Goal: Information Seeking & Learning: Learn about a topic

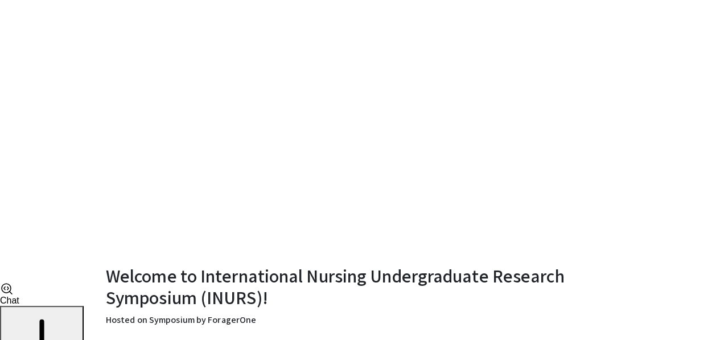
scroll to position [58, 0]
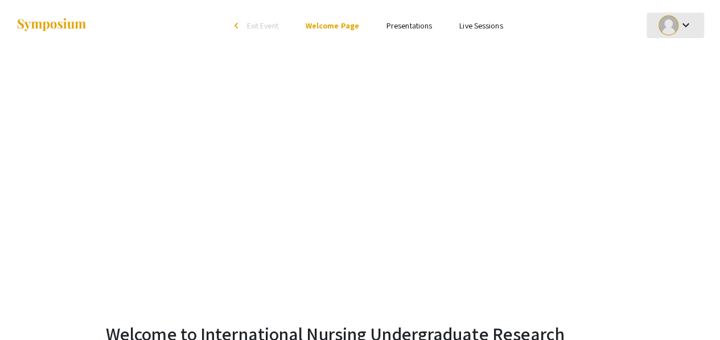
click at [423, 29] on mat-icon "keyboard_arrow_down" at bounding box center [685, 25] width 14 height 14
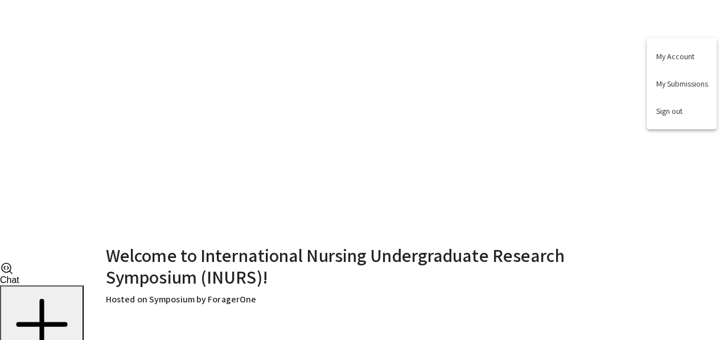
scroll to position [265, 0]
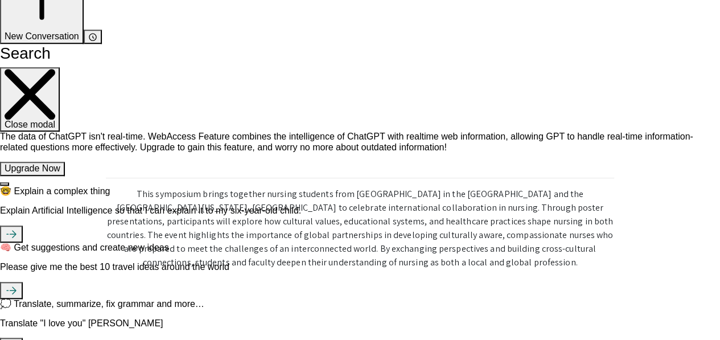
click at [423, 220] on div at bounding box center [360, 170] width 720 height 340
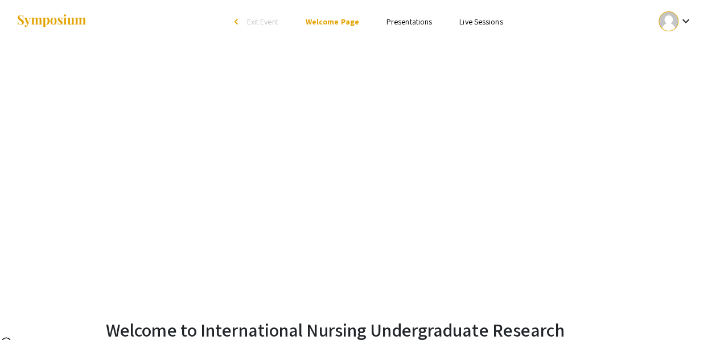
click at [423, 14] on ul "keyboard_arrow_down" at bounding box center [590, 21] width 227 height 51
click at [407, 23] on link "Presentations" at bounding box center [409, 22] width 46 height 10
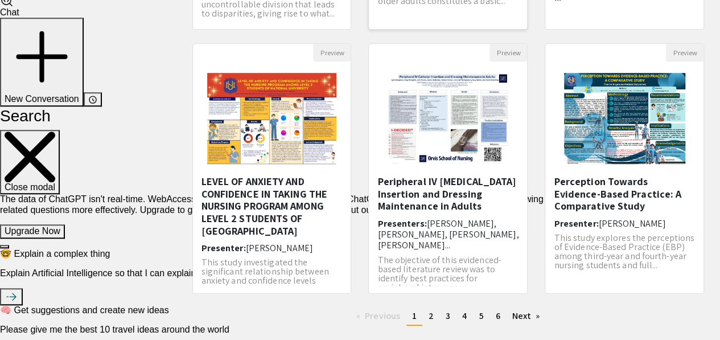
scroll to position [15, 0]
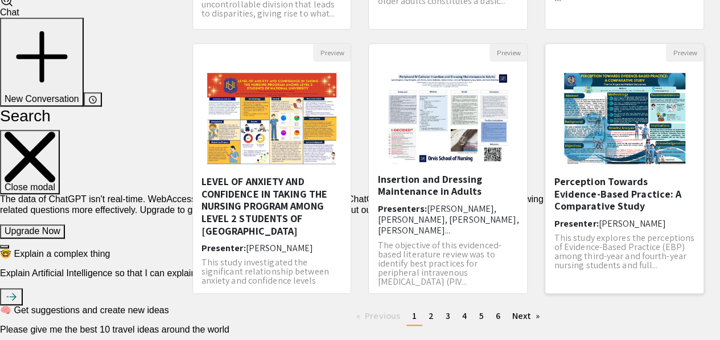
click at [423, 203] on h5 "Perception Towards Evidence-Based Practice: A Comparative Study" at bounding box center [624, 193] width 141 height 37
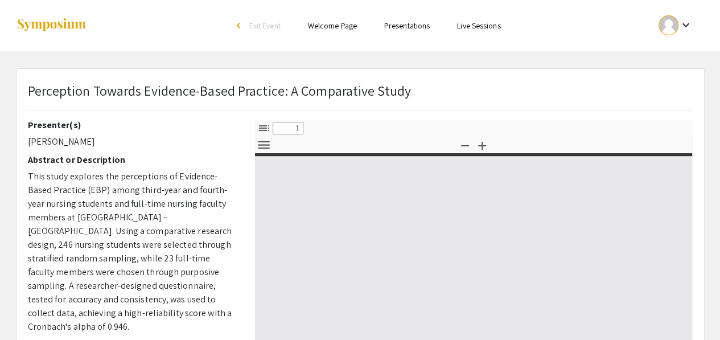
select select "custom"
type input "0"
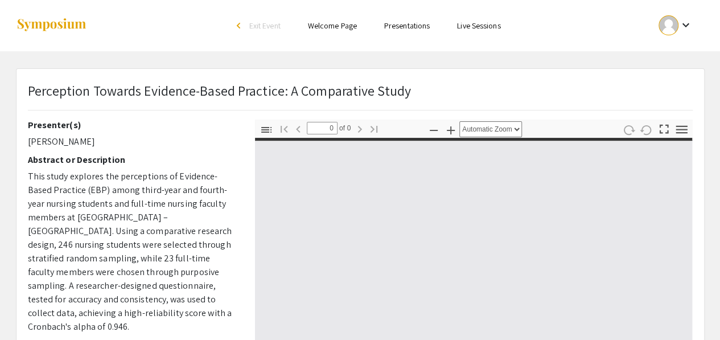
select select "custom"
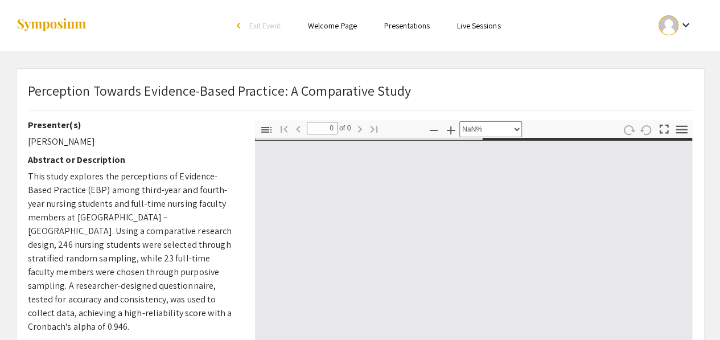
type input "1"
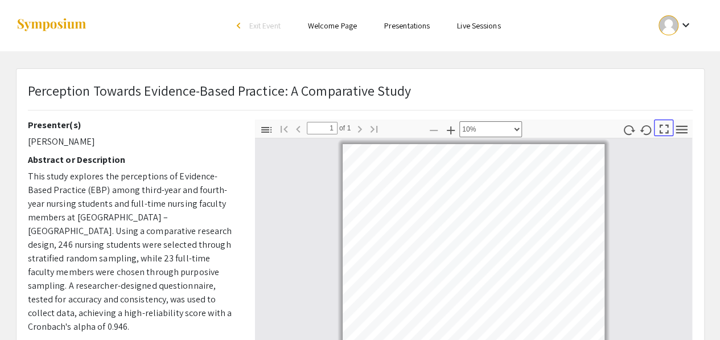
click at [423, 126] on icon "button" at bounding box center [663, 128] width 15 height 15
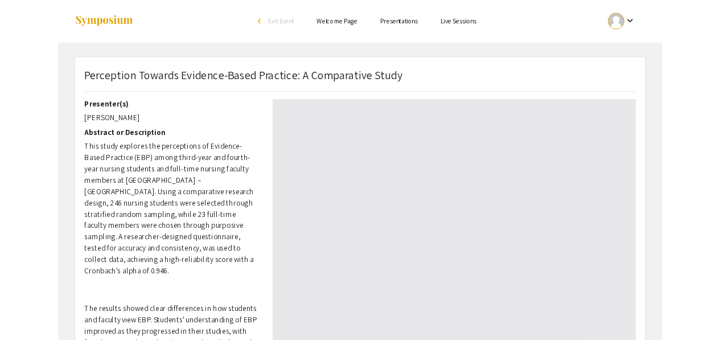
scroll to position [409, 0]
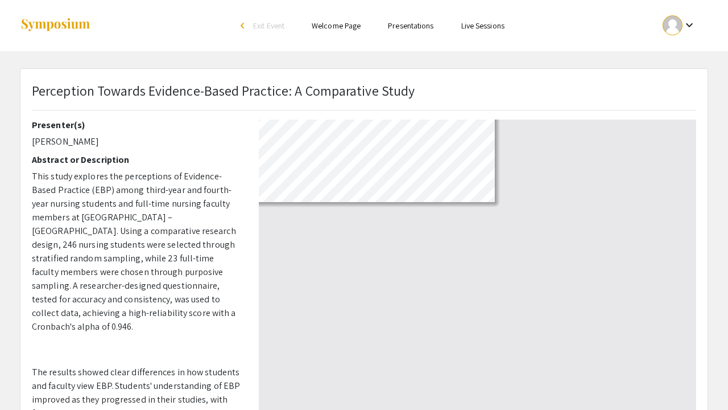
select select "custom"
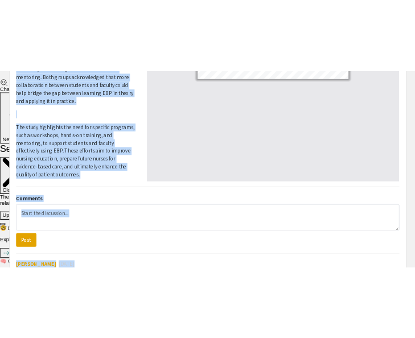
scroll to position [377, 0]
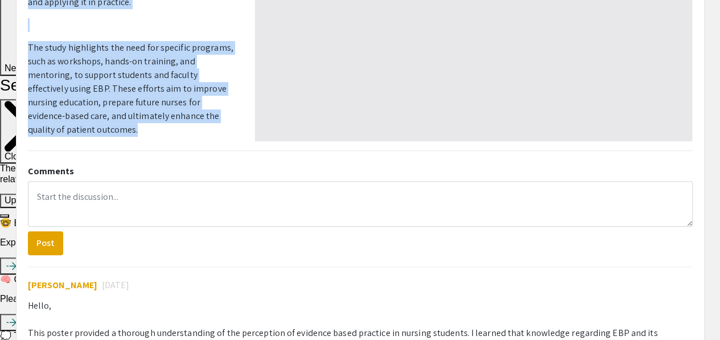
drag, startPoint x: 27, startPoint y: 158, endPoint x: 110, endPoint y: 96, distance: 103.2
type textarea "Loremips do Sitametcons Adip elits doeiusmo tem incididuntu la Etdolore-Magna A…"
copy div "Loremips do Sitametcons Adip elits doeiusmo tem incididuntu la Etdolore-Magna A…"
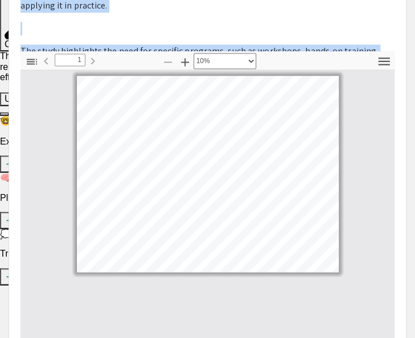
scroll to position [518, 0]
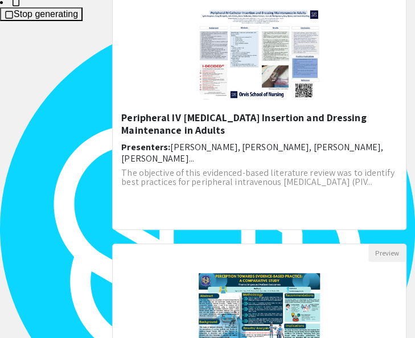
scroll to position [1481, 0]
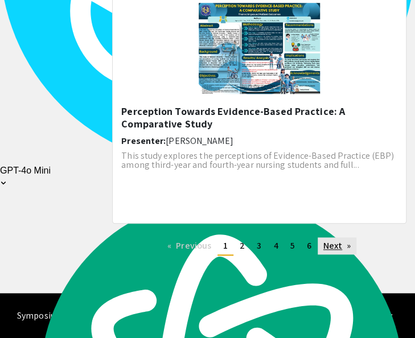
click at [335, 246] on link "Next page" at bounding box center [337, 245] width 39 height 17
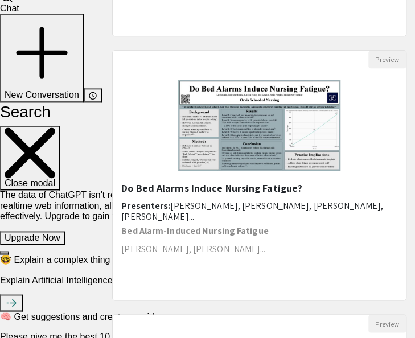
scroll to position [349, 0]
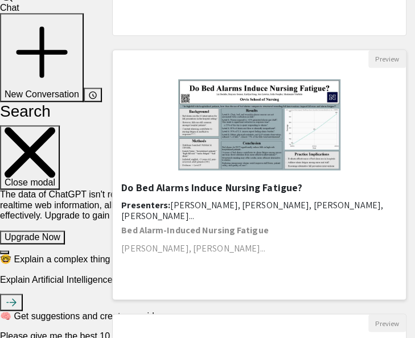
click at [235, 190] on h5 "Do Bed Alarms Induce Nursing Fatigue?" at bounding box center [259, 188] width 276 height 13
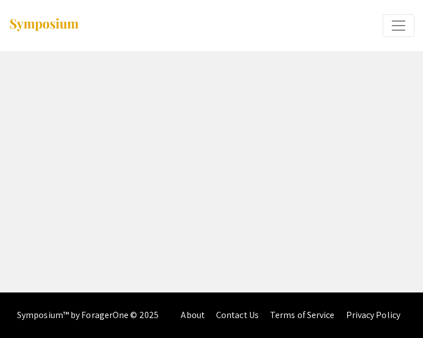
select select "custom"
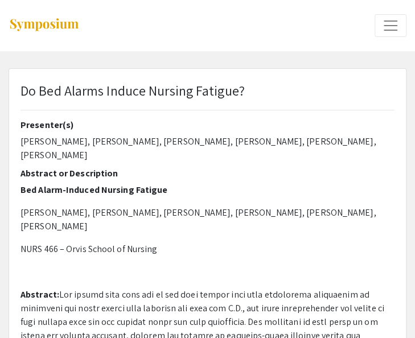
type input "0"
select select "custom"
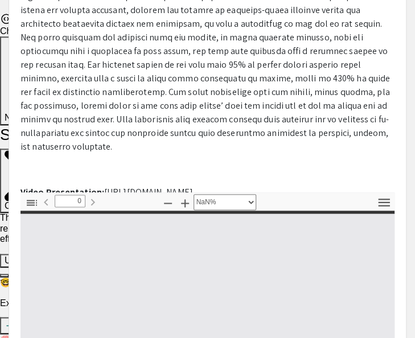
scroll to position [326, 0]
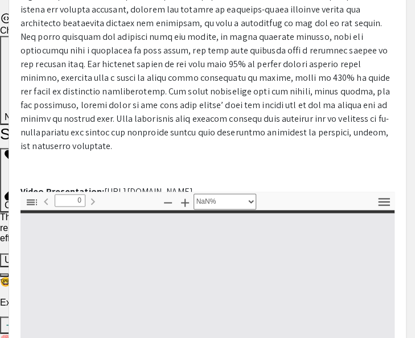
type input "1"
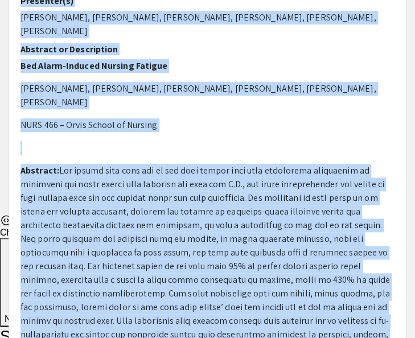
scroll to position [197, 0]
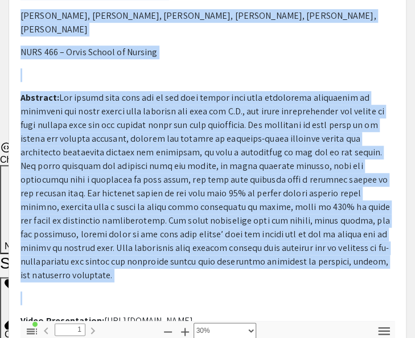
drag, startPoint x: 23, startPoint y: 31, endPoint x: 193, endPoint y: 242, distance: 271.2
copy div "Lo Ips Dolors Ametco Adipisc Elitsed? Doeiusmod(t) Incididun Utlabore, Etdo Mag…"
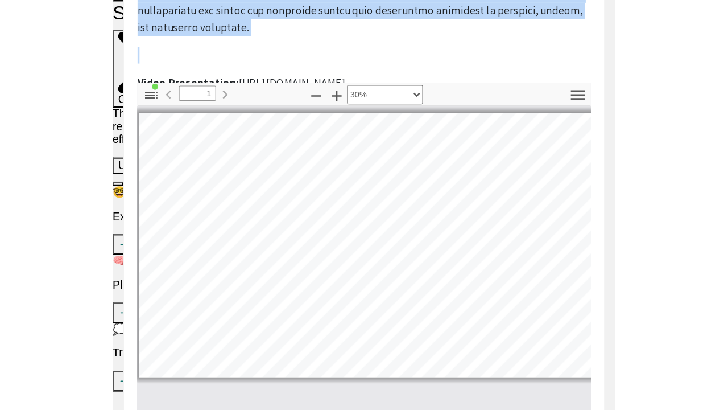
scroll to position [446, 0]
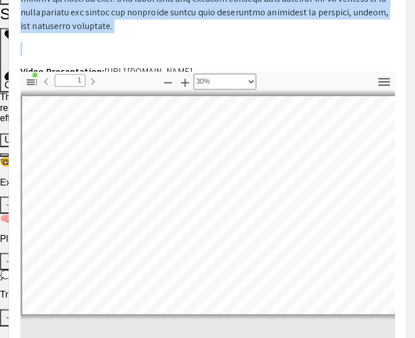
click at [0, 0] on icon "button" at bounding box center [0, 0] width 0 height 0
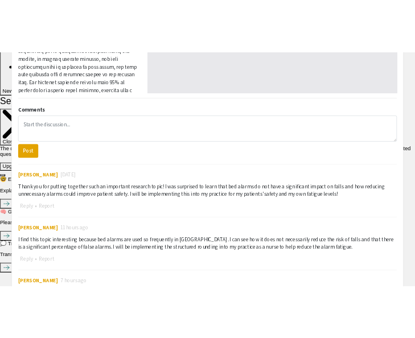
scroll to position [409, 0]
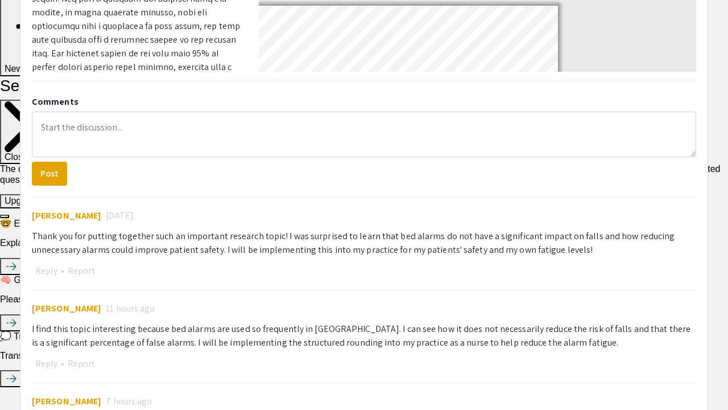
select select "custom"
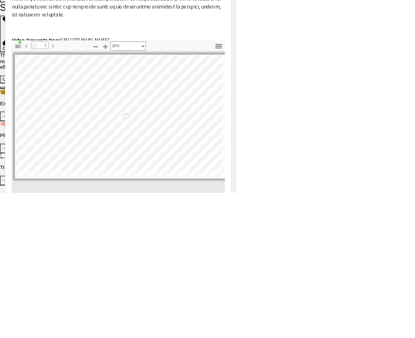
scroll to position [0, 5]
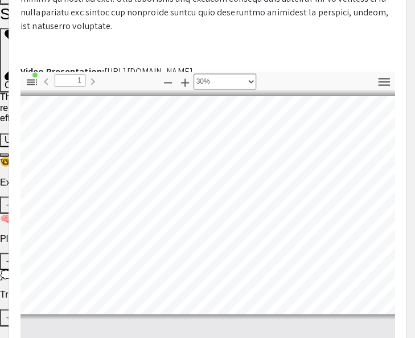
drag, startPoint x: 100, startPoint y: 32, endPoint x: 221, endPoint y: 33, distance: 120.7
click at [221, 65] on p "Video Presentation: [URL][DOMAIN_NAME]" at bounding box center [207, 72] width 374 height 14
copy p "[URL][DOMAIN_NAME]"
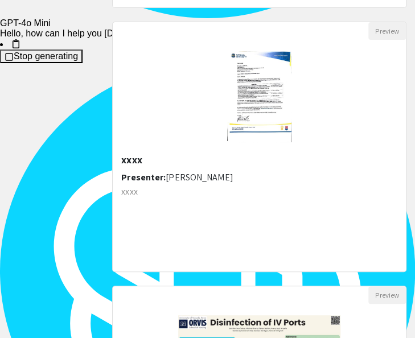
scroll to position [1169, 0]
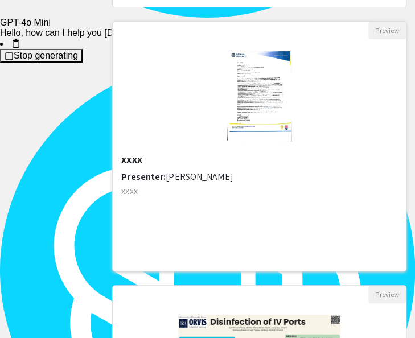
click at [249, 102] on img "Open Presentation <p>xxxx</p>" at bounding box center [259, 96] width 87 height 114
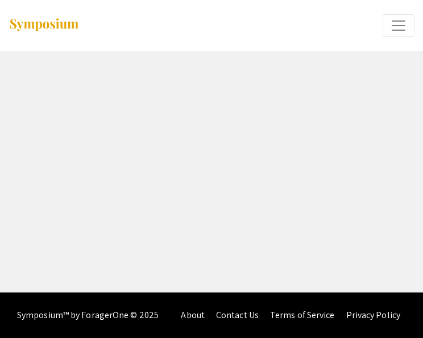
select select "custom"
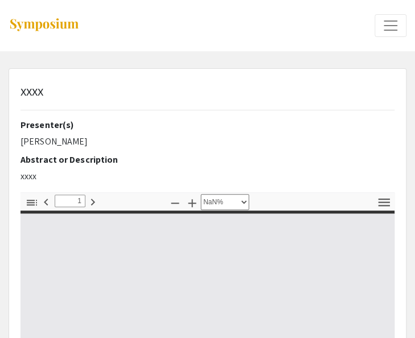
type input "0"
select select "custom"
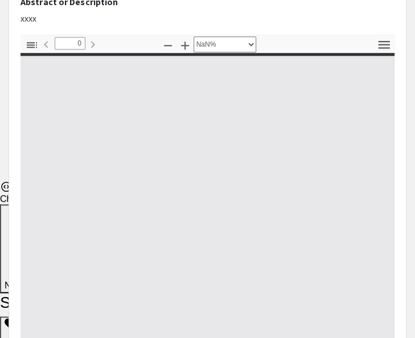
scroll to position [158, 0]
type input "1"
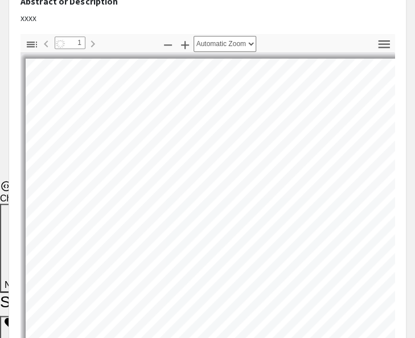
select select "auto"
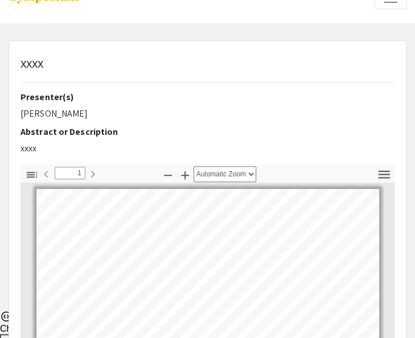
scroll to position [0, 0]
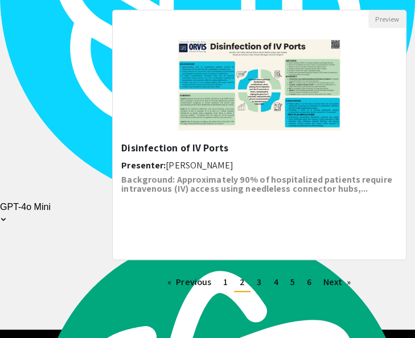
scroll to position [1481, 0]
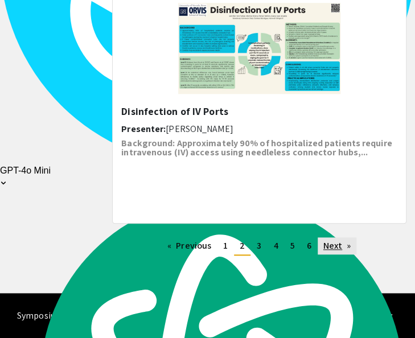
click at [335, 244] on link "Next page" at bounding box center [337, 245] width 39 height 17
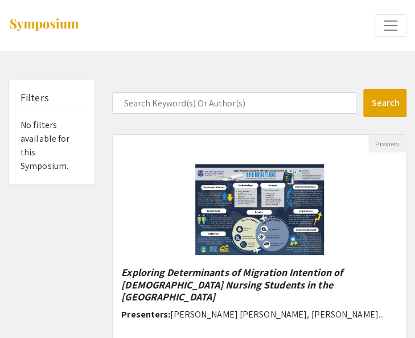
scroll to position [74, 0]
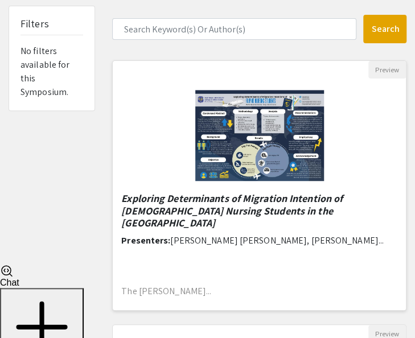
click at [297, 195] on em "Exploring Determinants of Migration Intention of [DEMOGRAPHIC_DATA] Nursing Stu…" at bounding box center [231, 211] width 221 height 38
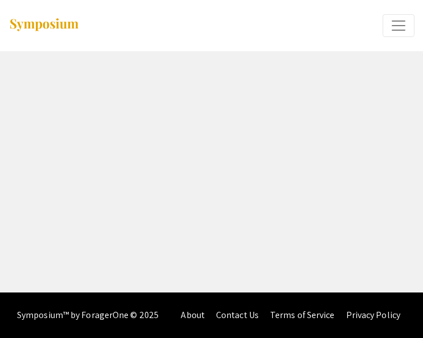
select select "custom"
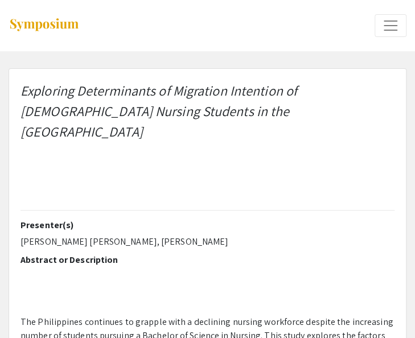
type input "0"
select select "custom"
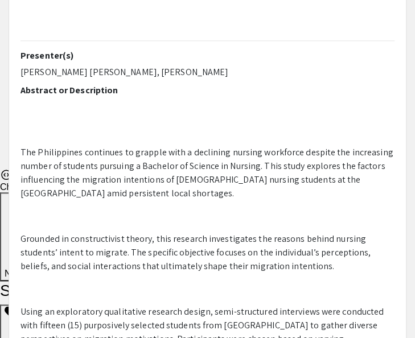
scroll to position [170, 0]
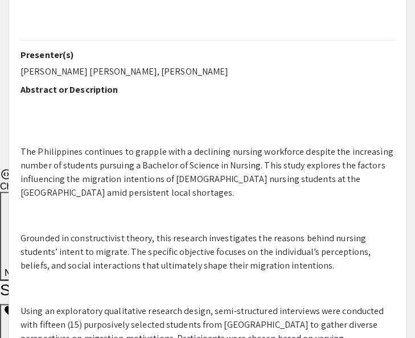
type input "1"
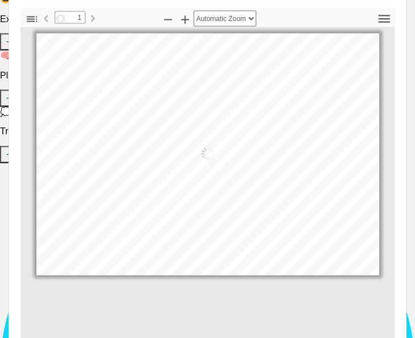
scroll to position [538, 0]
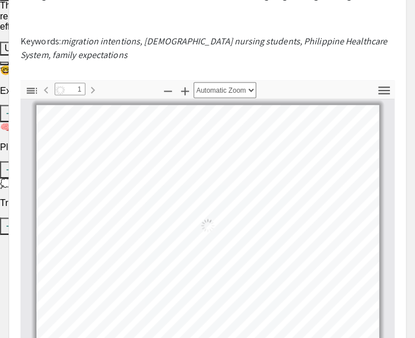
click at [0, 0] on icon "button" at bounding box center [0, 0] width 0 height 0
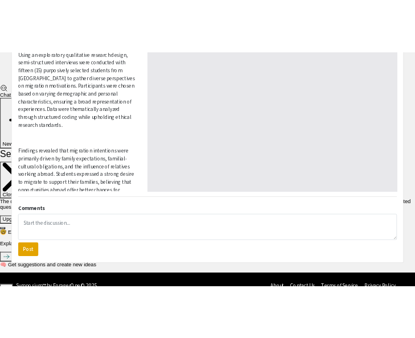
scroll to position [409, 0]
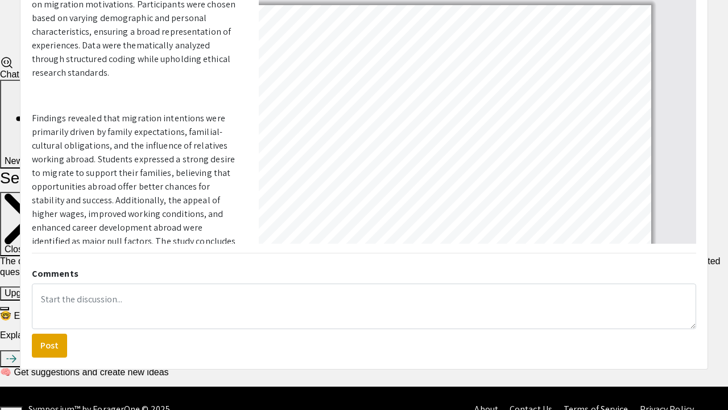
click at [423, 49] on div at bounding box center [364, 4] width 724 height 826
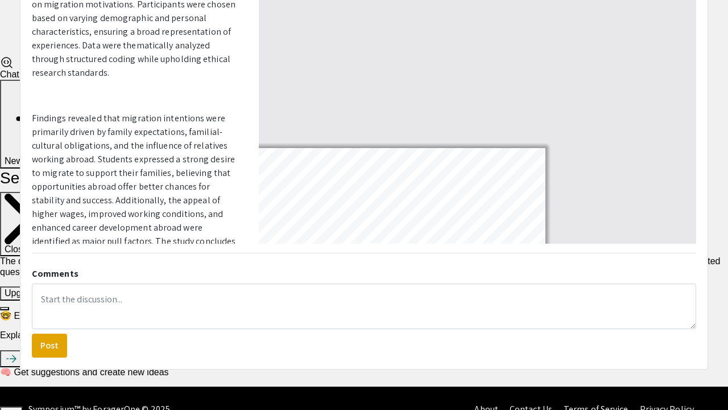
select select "auto"
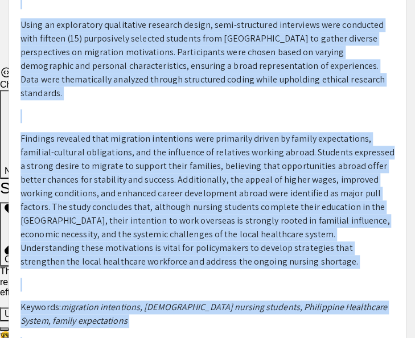
scroll to position [289, 0]
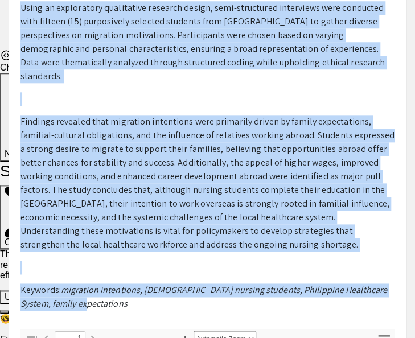
drag, startPoint x: 23, startPoint y: 91, endPoint x: 117, endPoint y: 274, distance: 205.9
click at [117, 274] on div "Exploring Determinants of Migration Intention of [DEMOGRAPHIC_DATA] Nursing Stu…" at bounding box center [207, 316] width 397 height 1073
copy div "Loremipsu Dolorsitamet co Adipiscin Elitseddo ei Temporin Utlabor Etdolore ma a…"
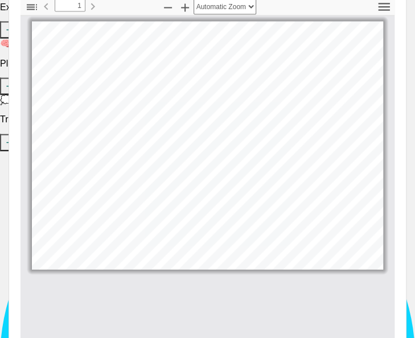
scroll to position [621, 0]
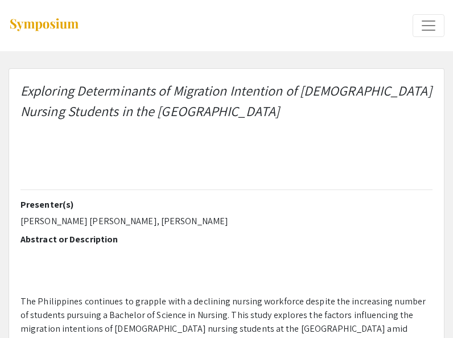
select select "custom"
type input "0"
select select "custom"
type input "1"
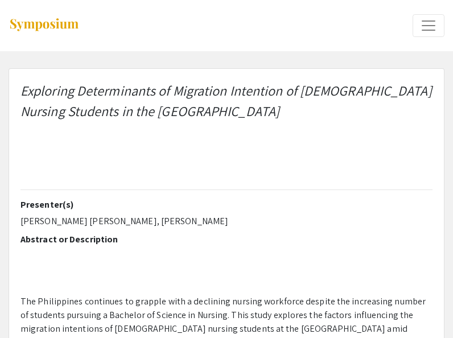
select select "auto"
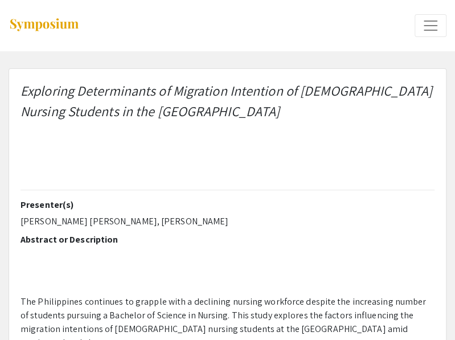
scroll to position [44, 0]
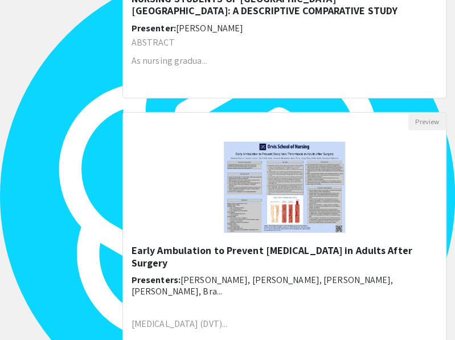
scroll to position [875, 0]
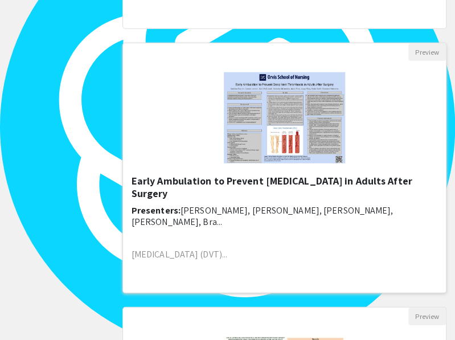
click at [175, 183] on h5 "Early Ambulation to Prevent [MEDICAL_DATA] in Adults After Surgery" at bounding box center [284, 187] width 306 height 24
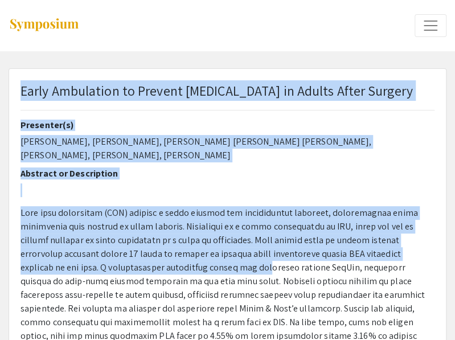
select select "custom"
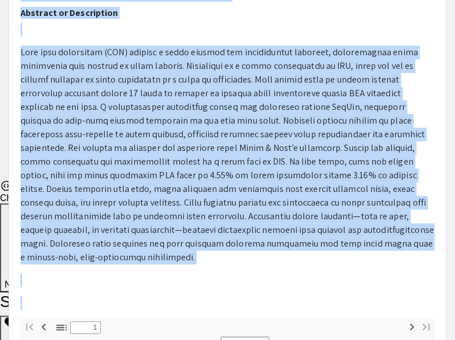
scroll to position [328, 0]
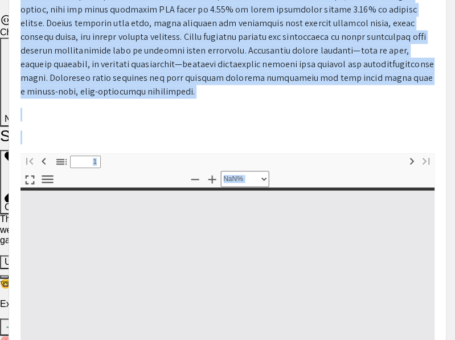
type input "0"
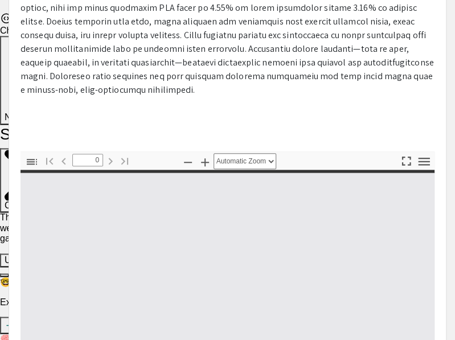
select select "custom"
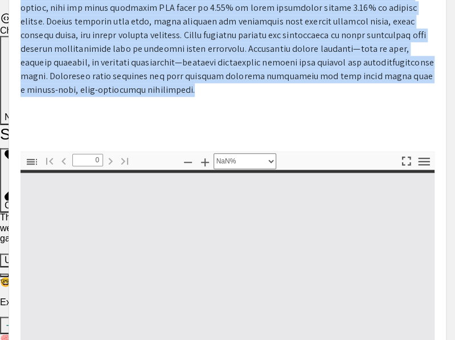
drag, startPoint x: 22, startPoint y: 85, endPoint x: 247, endPoint y: 94, distance: 225.5
type textarea "Early Ambulation to Prevent Deep Vein Thrombosis in Adults After Surgery Presen…"
drag, startPoint x: 247, startPoint y: 94, endPoint x: 188, endPoint y: 79, distance: 60.7
type input "1"
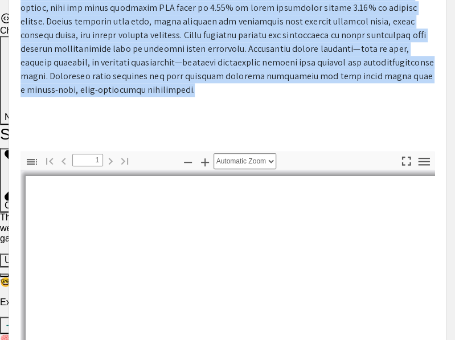
copy div "Early Ambulation to Prevent Deep Vein Thrombosis in Adults After Surgery Presen…"
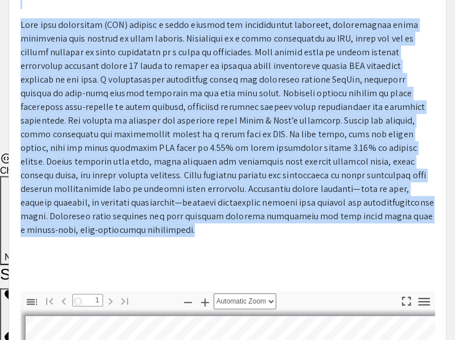
scroll to position [110, 0]
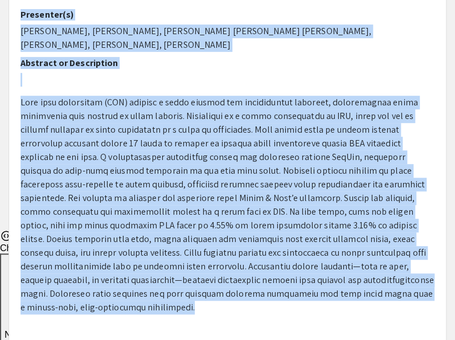
click at [176, 219] on span at bounding box center [226, 204] width 413 height 217
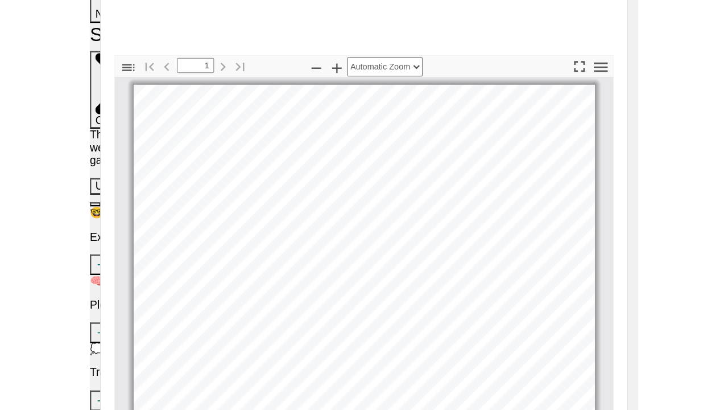
scroll to position [445, 0]
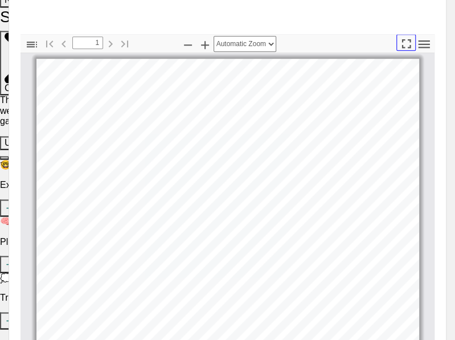
click at [409, 49] on icon "button" at bounding box center [405, 43] width 15 height 15
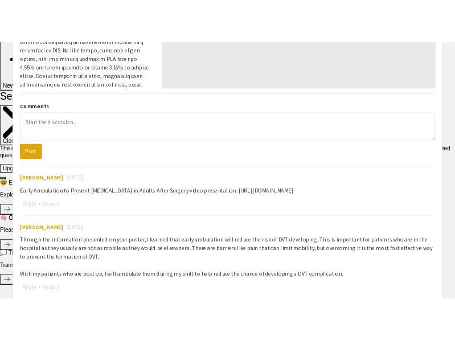
scroll to position [409, 0]
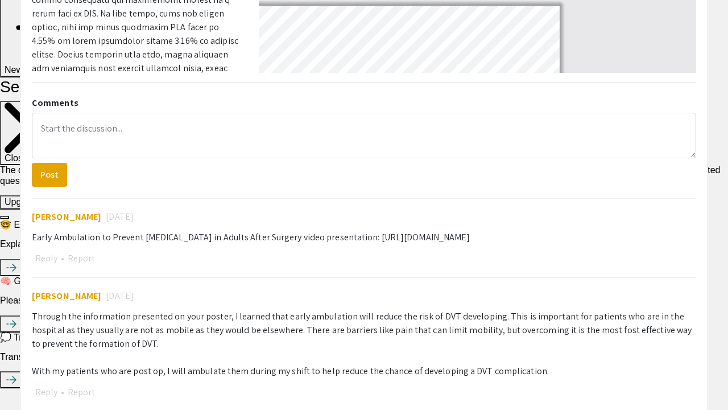
select select "auto"
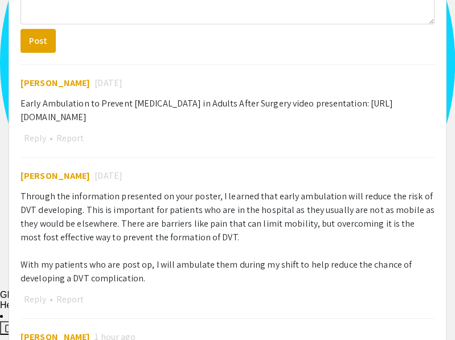
scroll to position [936, 0]
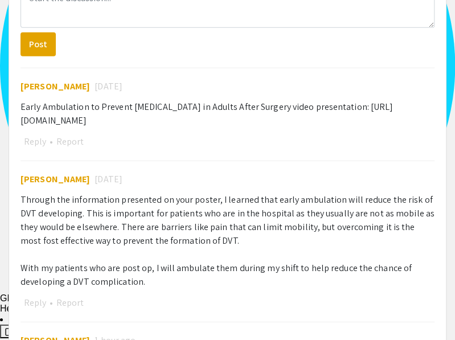
click at [18, 124] on div "Comments Post Sabrina Elvrum 1 day ago Early Ambulation to Prevent Deep Vein Th…" at bounding box center [227, 229] width 431 height 537
click at [20, 126] on div "Early Ambulation to Prevent Deep Vein Thrombosis in Adults After Surgery video …" at bounding box center [227, 113] width 414 height 27
copy div "https://youtu.be/8RZHPcDDysY?si=Vy_6i8QIQ4JyG5tt"
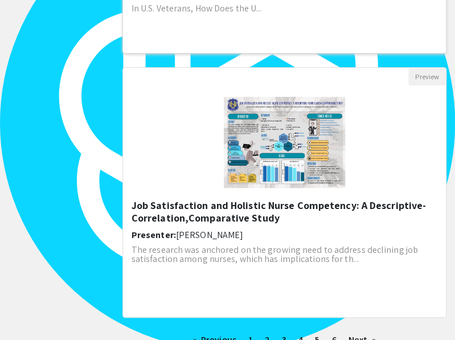
scroll to position [1389, 0]
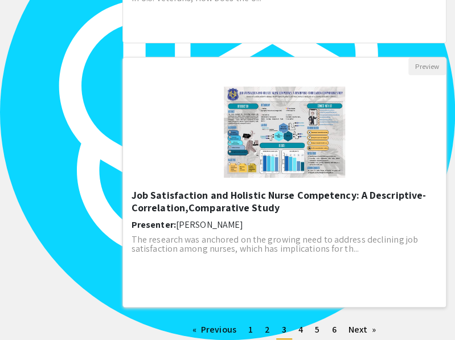
click at [177, 203] on h5 "Job Satisfaction and Holistic Nurse Competency: A Descriptive-Correlation,Compa…" at bounding box center [284, 201] width 306 height 24
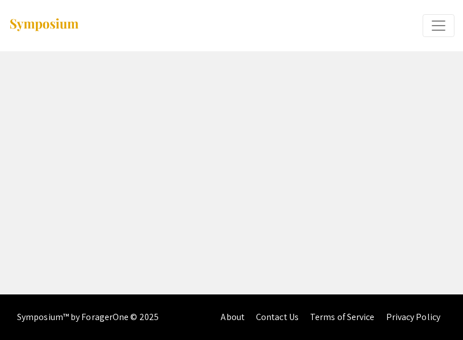
select select "custom"
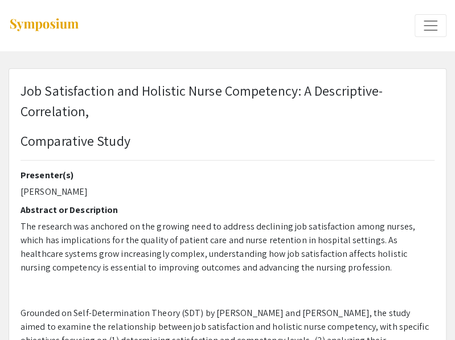
type input "0"
select select "custom"
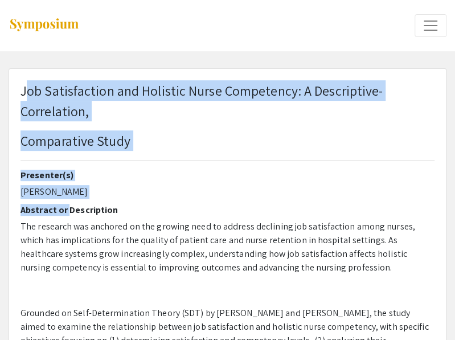
type input "1"
drag, startPoint x: 24, startPoint y: 90, endPoint x: 68, endPoint y: 204, distance: 122.2
drag, startPoint x: 68, startPoint y: 204, endPoint x: 17, endPoint y: 90, distance: 125.3
click at [24, 93] on p "Job Satisfaction and Holistic Nurse Competency: A Descriptive-Correlation," at bounding box center [227, 100] width 414 height 41
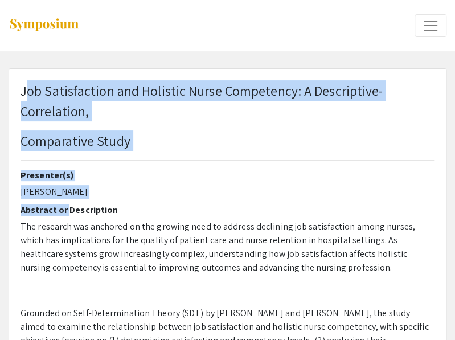
click at [17, 90] on div "Job Satisfaction and Holistic Nurse Competency: A Descriptive-Correlation, Comp…" at bounding box center [227, 124] width 431 height 89
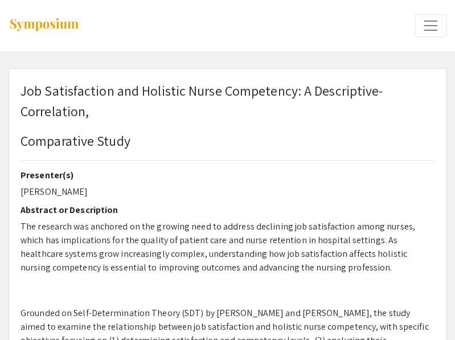
select select "auto"
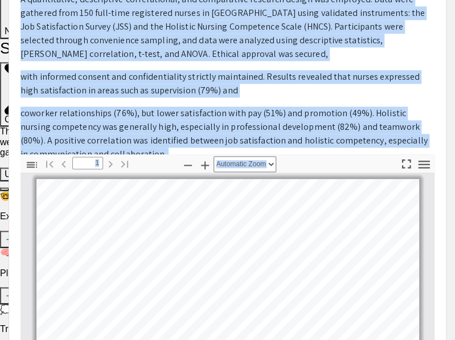
scroll to position [415, 0]
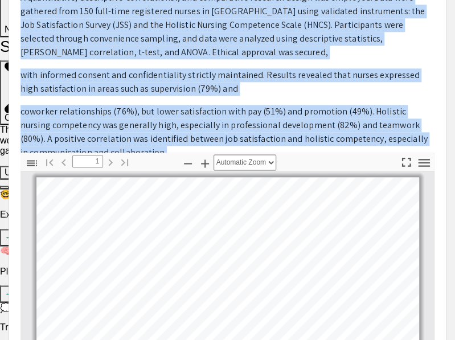
drag, startPoint x: 20, startPoint y: 94, endPoint x: 160, endPoint y: 141, distance: 147.6
click at [160, 141] on div "Job Satisfaction and Holistic Nurse Competency: A Descriptive-Correlation, Comp…" at bounding box center [227, 265] width 436 height 1225
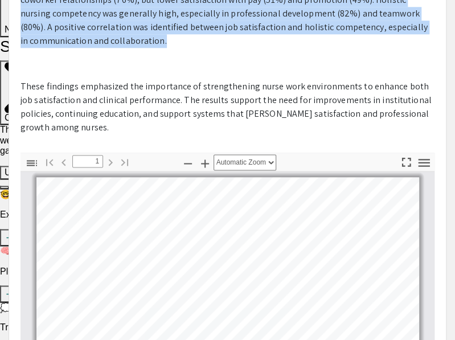
scroll to position [0, 0]
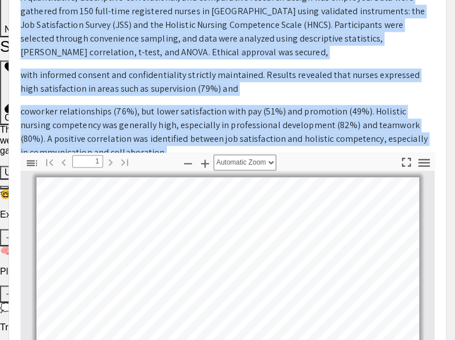
drag, startPoint x: 160, startPoint y: 141, endPoint x: 106, endPoint y: 87, distance: 77.3
click at [106, 87] on p "The research was anchored on the growing need to address declining job satisfac…" at bounding box center [227, 47] width 414 height 487
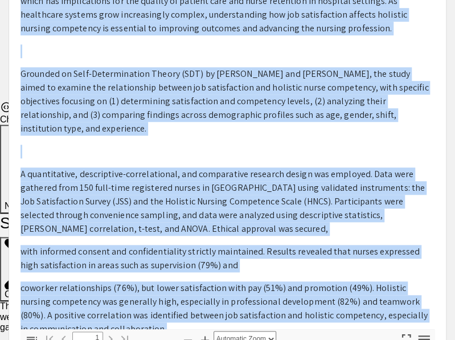
scroll to position [125, 0]
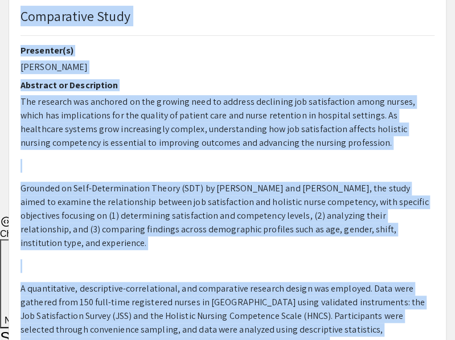
click at [23, 15] on p "Comparative Study" at bounding box center [227, 16] width 414 height 20
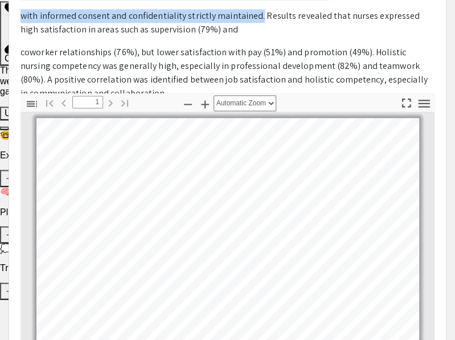
scroll to position [430, 0]
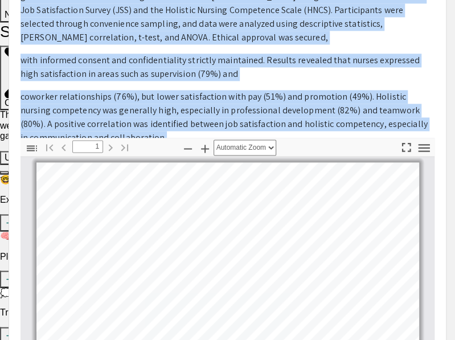
drag, startPoint x: 23, startPoint y: 15, endPoint x: 253, endPoint y: 124, distance: 254.6
click at [253, 124] on div "Job Satisfaction and Holistic Nurse Competency: A Descriptive-Correlation, Comp…" at bounding box center [227, 251] width 436 height 1225
copy div "Comparative Study Presenter(s) Rasnie Hadji Taib Abstract or Description The re…"
click at [179, 99] on p "coworker relationships (76%), but lower satisfaction with pay (51%) and promoti…" at bounding box center [227, 117] width 414 height 55
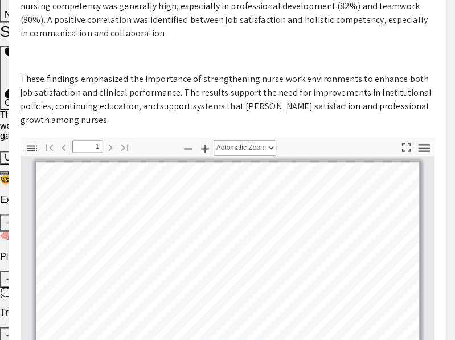
scroll to position [134, 0]
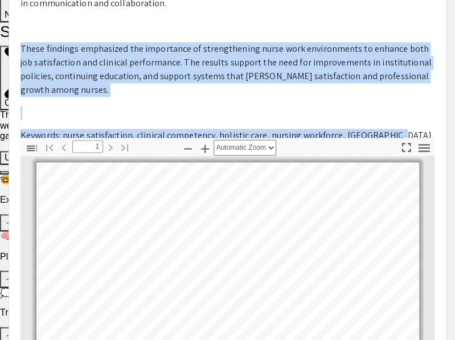
drag, startPoint x: 22, startPoint y: 35, endPoint x: 393, endPoint y: 122, distance: 381.0
copy p "These findings emphasized the importance of strengthening nurse work environmen…"
click at [162, 71] on p "These findings emphasized the importance of strengthening nurse work environmen…" at bounding box center [227, 69] width 414 height 55
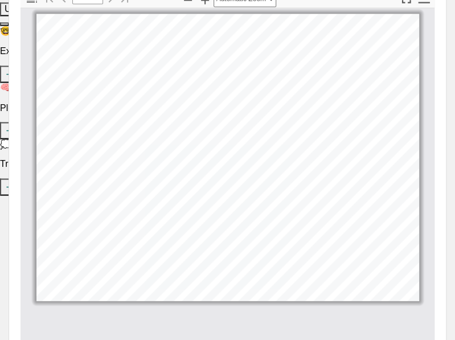
scroll to position [581, 0]
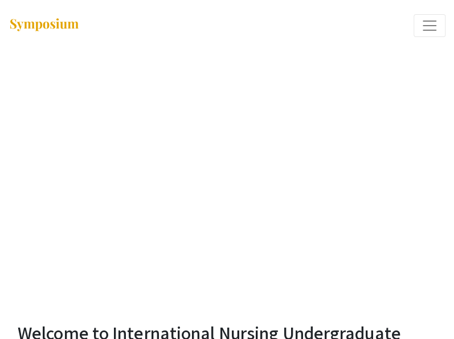
click at [427, 31] on span "Expand or Collapse Menu" at bounding box center [429, 25] width 17 height 17
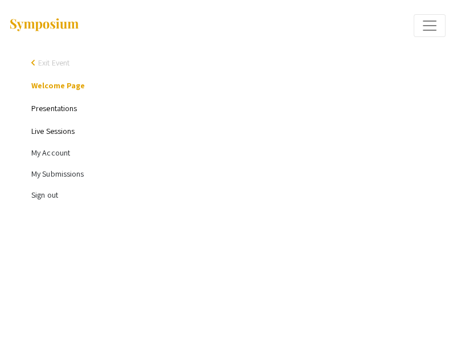
click at [68, 107] on link "Presentations" at bounding box center [54, 108] width 46 height 10
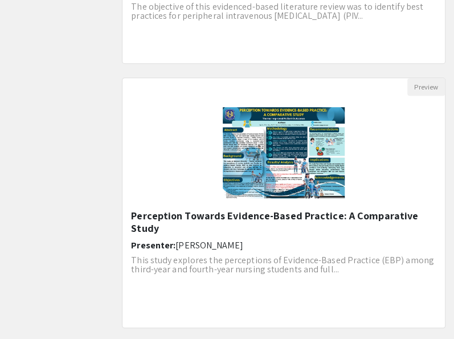
scroll to position [1626, 0]
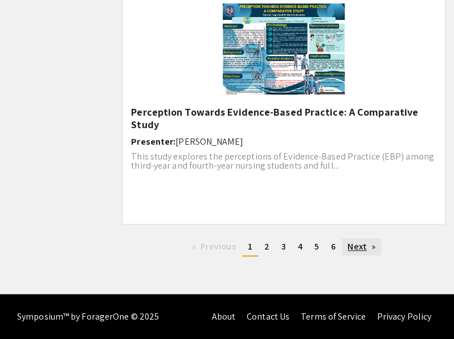
click at [355, 252] on link "Next page" at bounding box center [360, 246] width 39 height 17
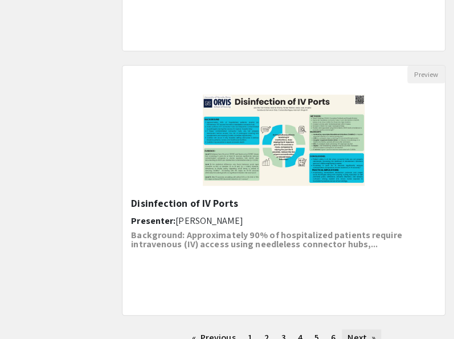
scroll to position [1626, 0]
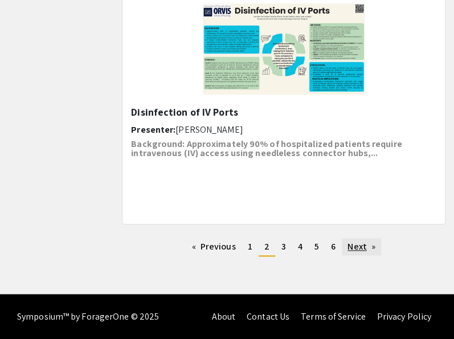
click at [366, 253] on link "Next page" at bounding box center [360, 246] width 39 height 17
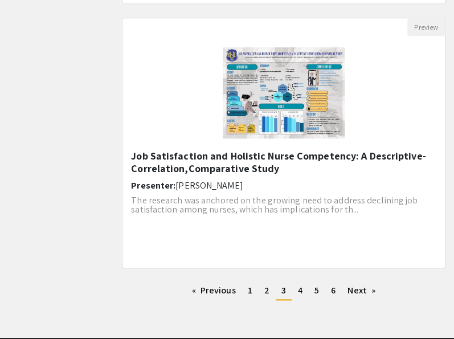
scroll to position [1626, 0]
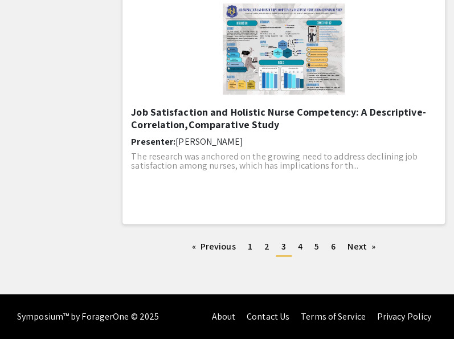
click at [201, 123] on h5 "Job Satisfaction and Holistic Nurse Competency: A Descriptive-Correlation,Compa…" at bounding box center [283, 118] width 305 height 24
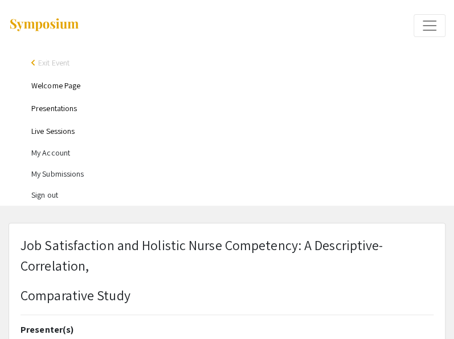
select select "custom"
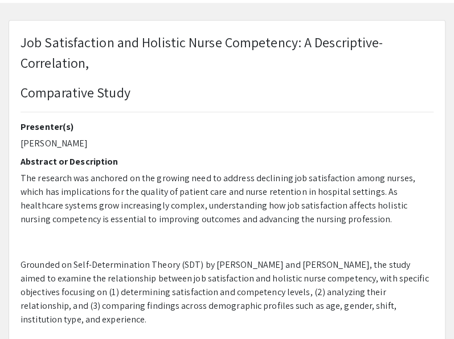
scroll to position [207, 0]
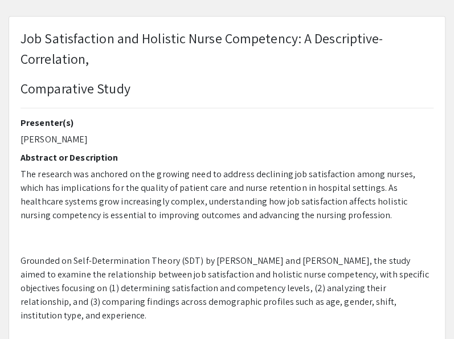
type input "0"
select select "custom"
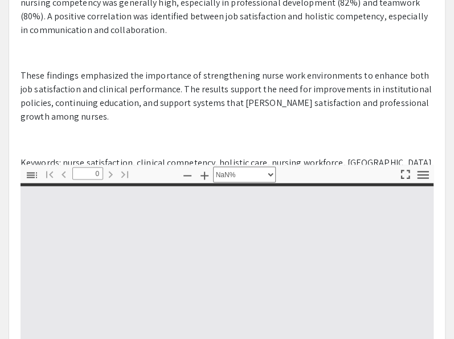
type input "1"
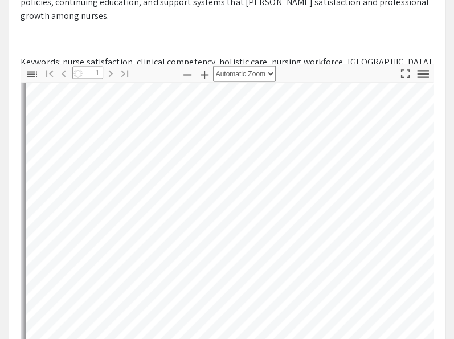
scroll to position [311, 0]
select select "auto"
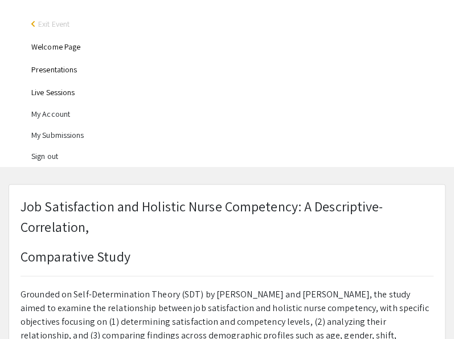
scroll to position [0, 0]
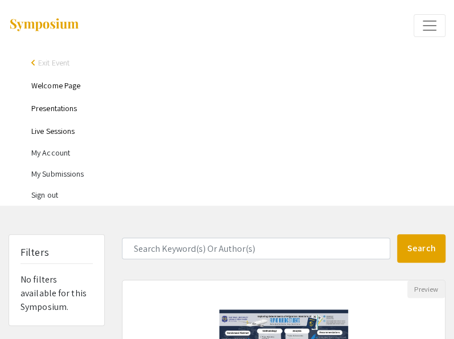
scroll to position [19, 0]
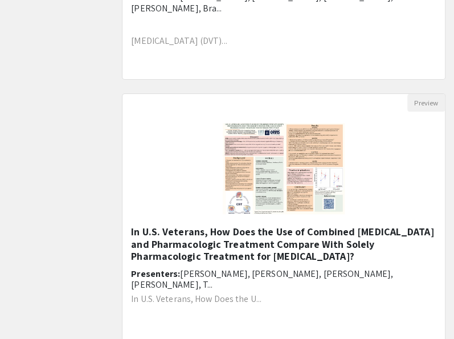
scroll to position [1626, 0]
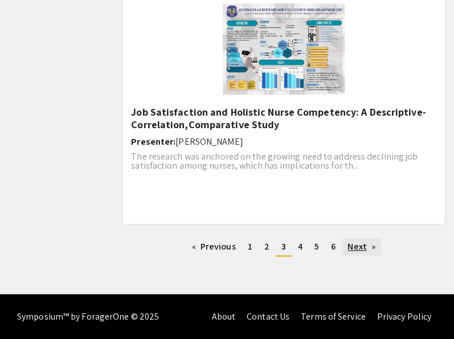
click at [360, 246] on link "Next page" at bounding box center [360, 246] width 39 height 17
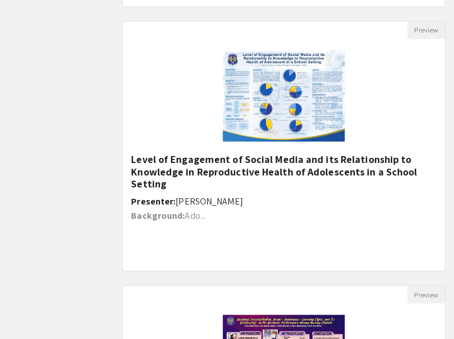
scroll to position [524, 0]
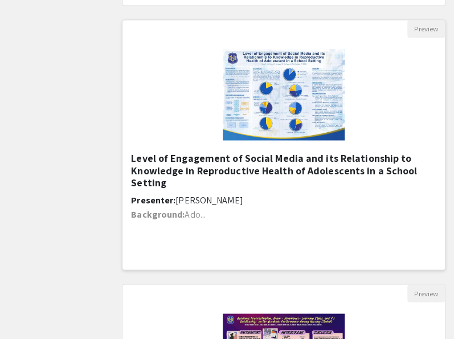
click at [281, 172] on h5 "Level of Engagement of Social Media and its Relationship to Knowledge in Reprod…" at bounding box center [283, 169] width 305 height 37
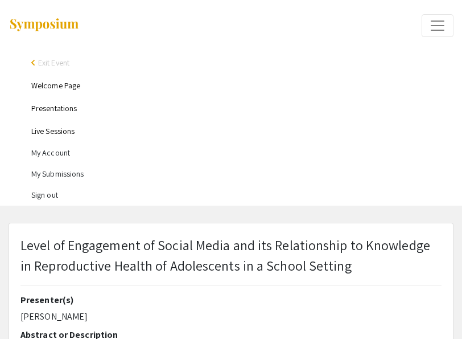
select select "custom"
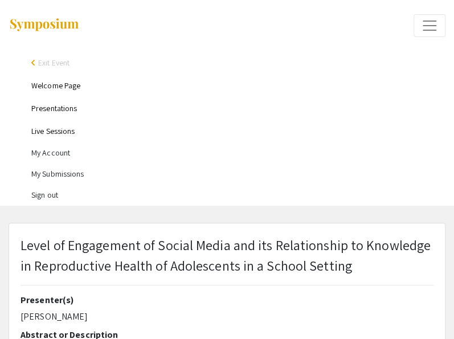
type input "0"
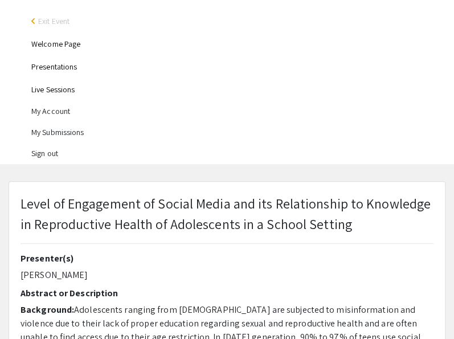
scroll to position [94, 0]
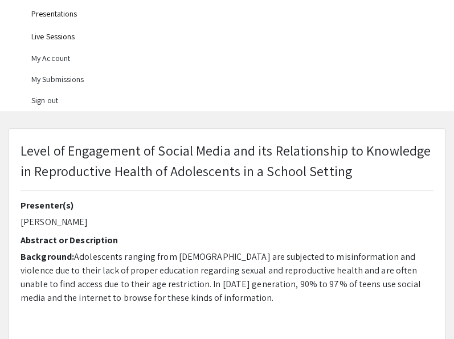
select select "auto"
type input "1"
click at [123, 171] on p "Level of Engagement of Social Media and its Relationship to Knowledge in Reprod…" at bounding box center [226, 160] width 413 height 41
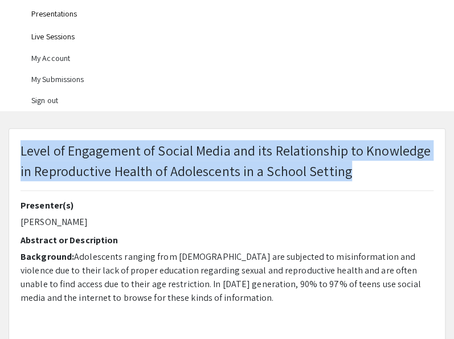
click at [25, 145] on p "Level of Engagement of Social Media and its Relationship to Knowledge in Reprod…" at bounding box center [226, 160] width 413 height 41
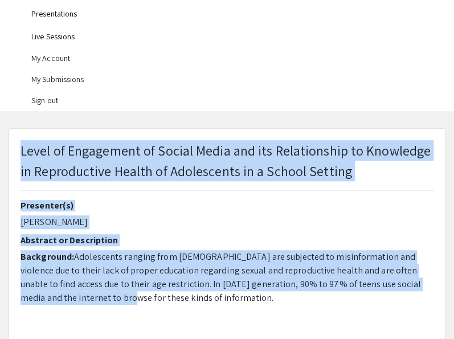
select select "auto"
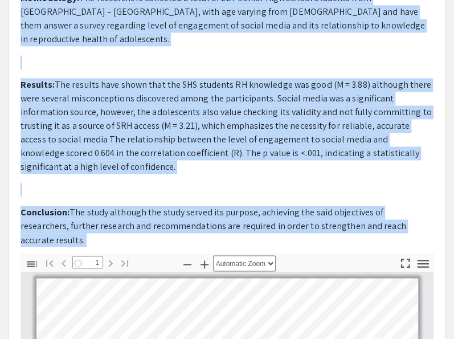
scroll to position [448, 0]
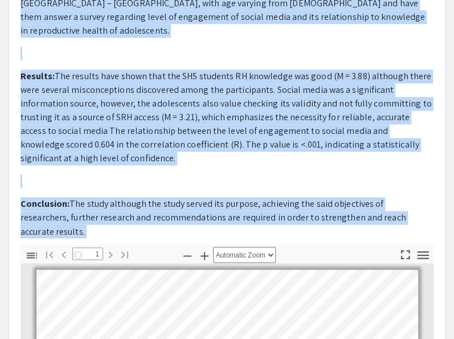
drag, startPoint x: 20, startPoint y: 150, endPoint x: 409, endPoint y: 220, distance: 395.0
click at [409, 220] on div "Level of Engagement of Social Media and its Relationship to Knowledge in Reprod…" at bounding box center [226, 271] width 435 height 993
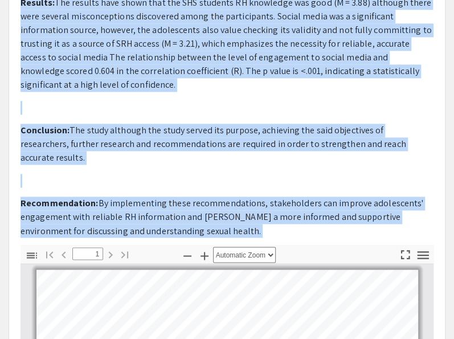
scroll to position [84, 0]
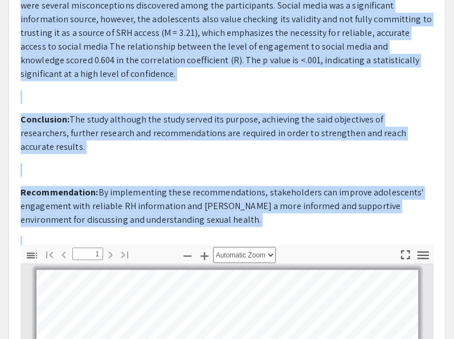
copy div "Level of Engagement of Social Media and its Relationship to Knowledge in Reprod…"
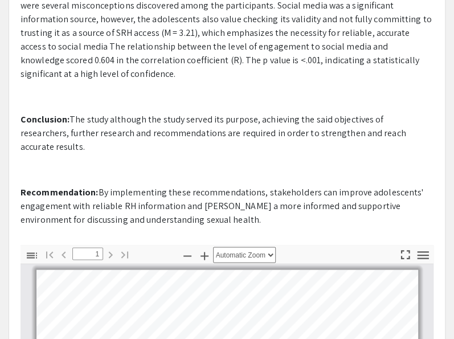
click at [234, 199] on p "Recommendation: By implementing these recommendations, stakeholders can improve…" at bounding box center [226, 206] width 413 height 41
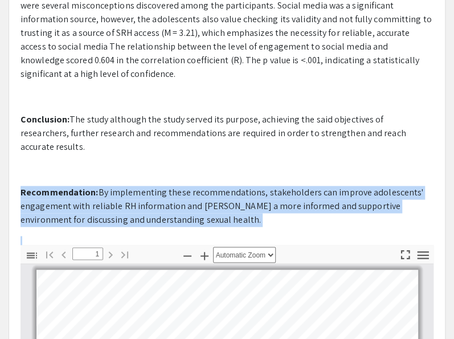
click at [234, 199] on p "Recommendation: By implementing these recommendations, stakeholders can improve…" at bounding box center [226, 206] width 413 height 41
copy p "Recommendation: By implementing these recommendations, stakeholders can improve…"
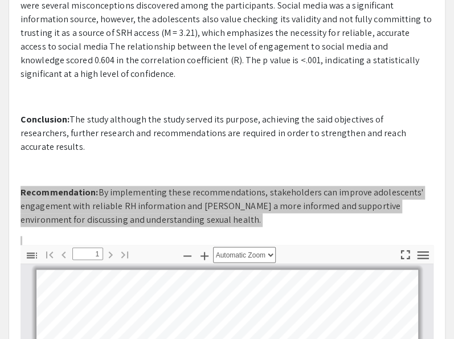
scroll to position [450, 0]
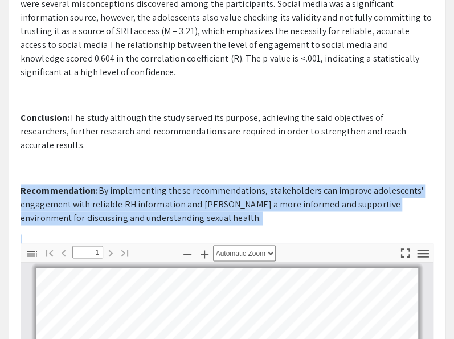
click at [141, 184] on p "Recommendation: By implementing these recommendations, stakeholders can improve…" at bounding box center [226, 204] width 413 height 41
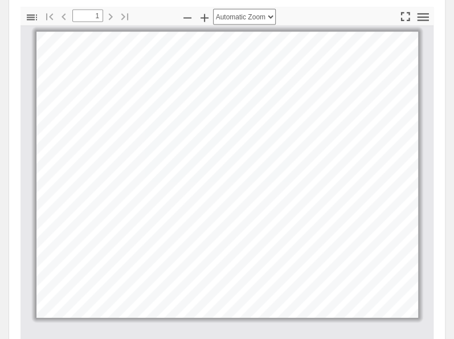
scroll to position [687, 0]
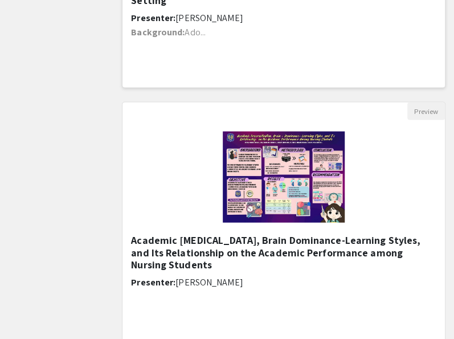
scroll to position [722, 0]
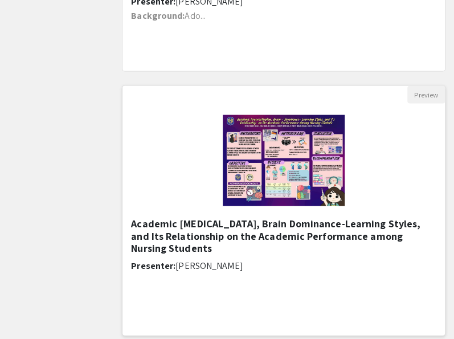
click at [204, 232] on h5 "Academic Procrastination, Brain Dominance-Learning Styles, and Its Relationship…" at bounding box center [283, 235] width 305 height 37
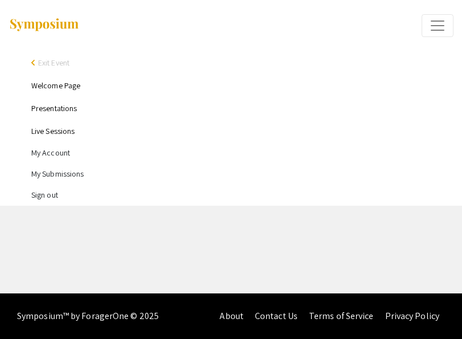
select select "custom"
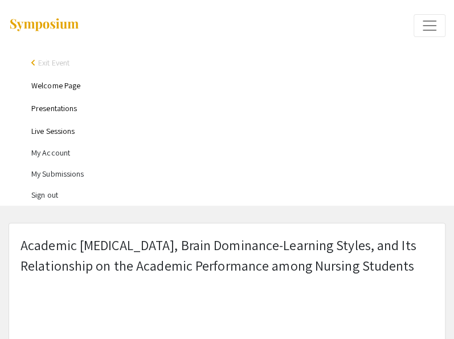
type input "0"
select select "custom"
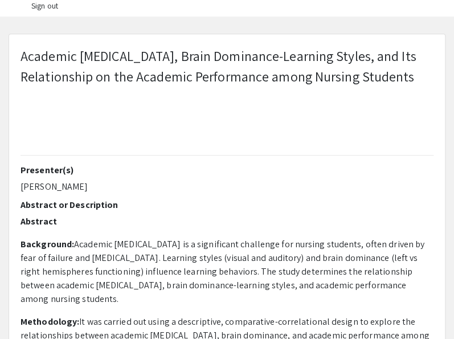
scroll to position [194, 0]
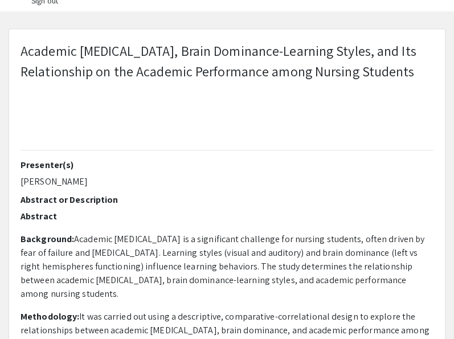
type input "1"
select select "auto"
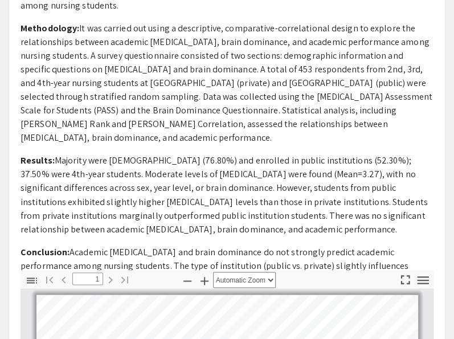
scroll to position [503, 0]
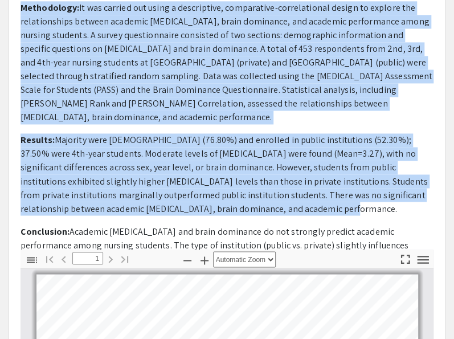
drag, startPoint x: 22, startPoint y: 51, endPoint x: 352, endPoint y: 211, distance: 367.3
click at [352, 211] on div "Academic Procrastination, Brain Dominance-Learning Styles, and Its Relationship…" at bounding box center [226, 247] width 435 height 1052
copy div "Academic Procrastination, Brain Dominance-Learning Styles, and Its Relationship…"
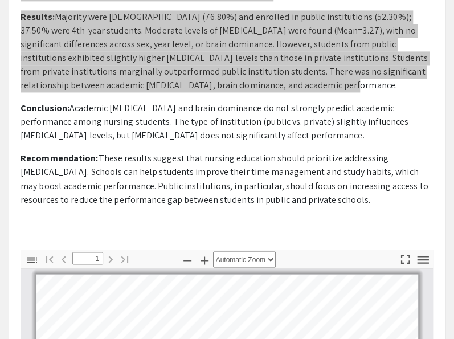
scroll to position [134, 0]
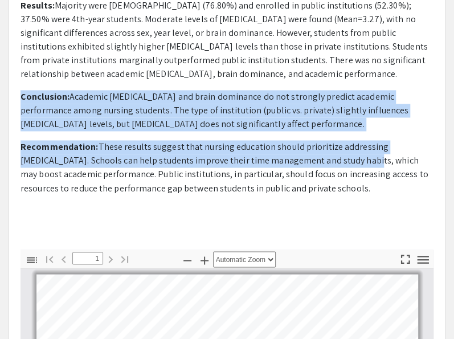
drag, startPoint x: 19, startPoint y: 94, endPoint x: 360, endPoint y: 187, distance: 352.7
click at [360, 187] on div "Presenter(s) Ayesa Juenesse Dalisay Abstract or Description Abstract Background…" at bounding box center [227, 50] width 430 height 398
copy p "Conclusion: Academic procrastination and brain dominance do not strongly predic…"
click at [187, 116] on p "Conclusion: Academic procrastination and brain dominance do not strongly predic…" at bounding box center [226, 110] width 413 height 41
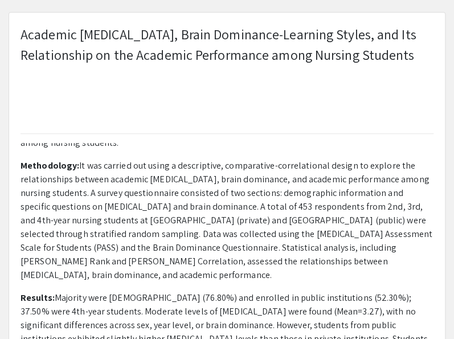
scroll to position [0, 0]
